Goal: Transaction & Acquisition: Book appointment/travel/reservation

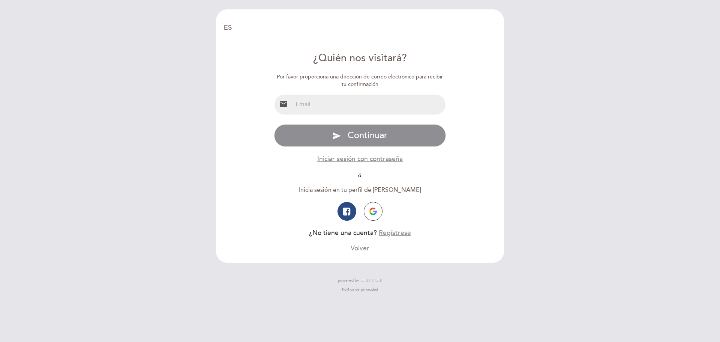
select select "es"
click at [317, 105] on input "email" at bounding box center [368, 104] width 153 height 20
type input "[PERSON_NAME][EMAIL_ADDRESS][DOMAIN_NAME]"
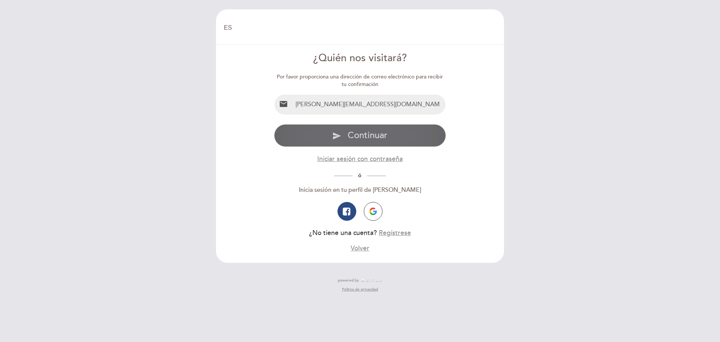
click at [369, 133] on span "Continuar" at bounding box center [368, 135] width 40 height 11
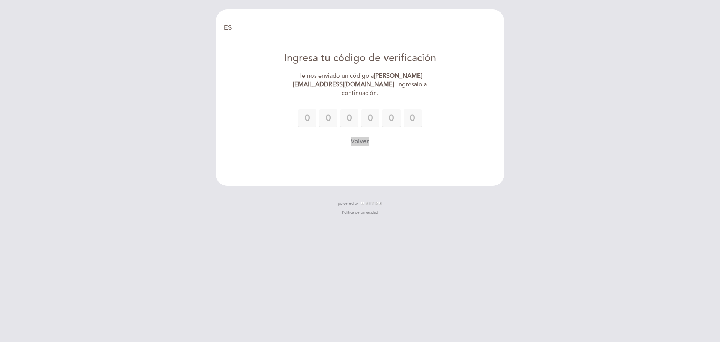
click at [360, 136] on button "Volver" at bounding box center [360, 140] width 19 height 9
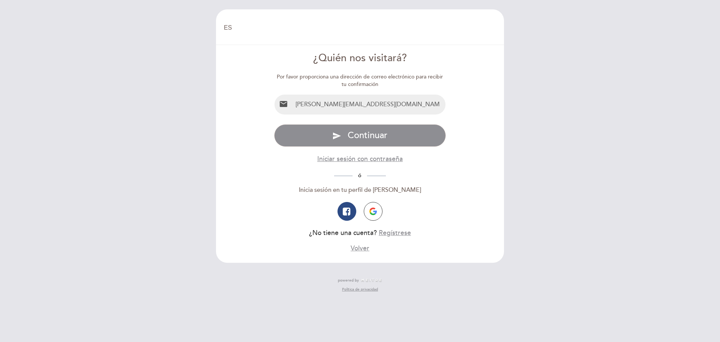
click at [360, 133] on span "Continuar" at bounding box center [368, 135] width 40 height 11
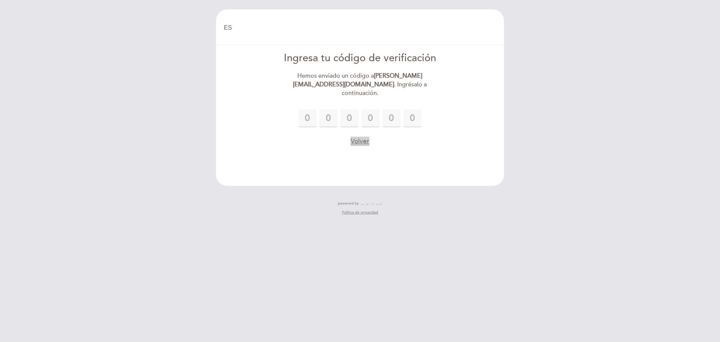
click at [368, 136] on button "Volver" at bounding box center [360, 140] width 19 height 9
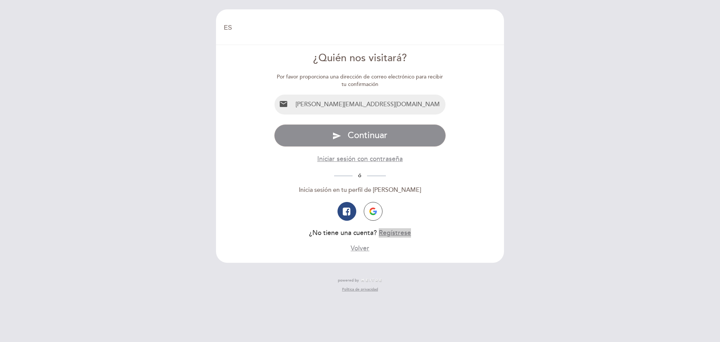
click at [398, 235] on button "Regístrese" at bounding box center [395, 232] width 32 height 9
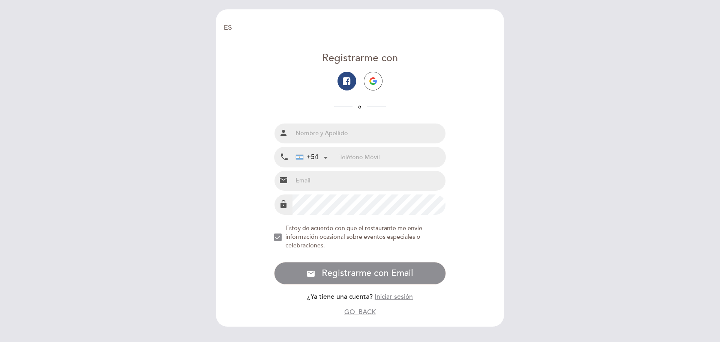
click at [349, 136] on input "text" at bounding box center [368, 133] width 153 height 20
type input "[PERSON_NAME]"
type input "01144281253"
type input "[PERSON_NAME][EMAIL_ADDRESS][DOMAIN_NAME]"
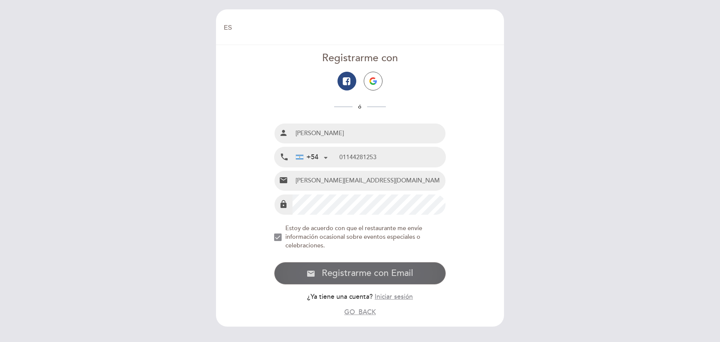
click at [374, 273] on span "Registrarme con Email" at bounding box center [367, 272] width 91 height 11
